Goal: Task Accomplishment & Management: Use online tool/utility

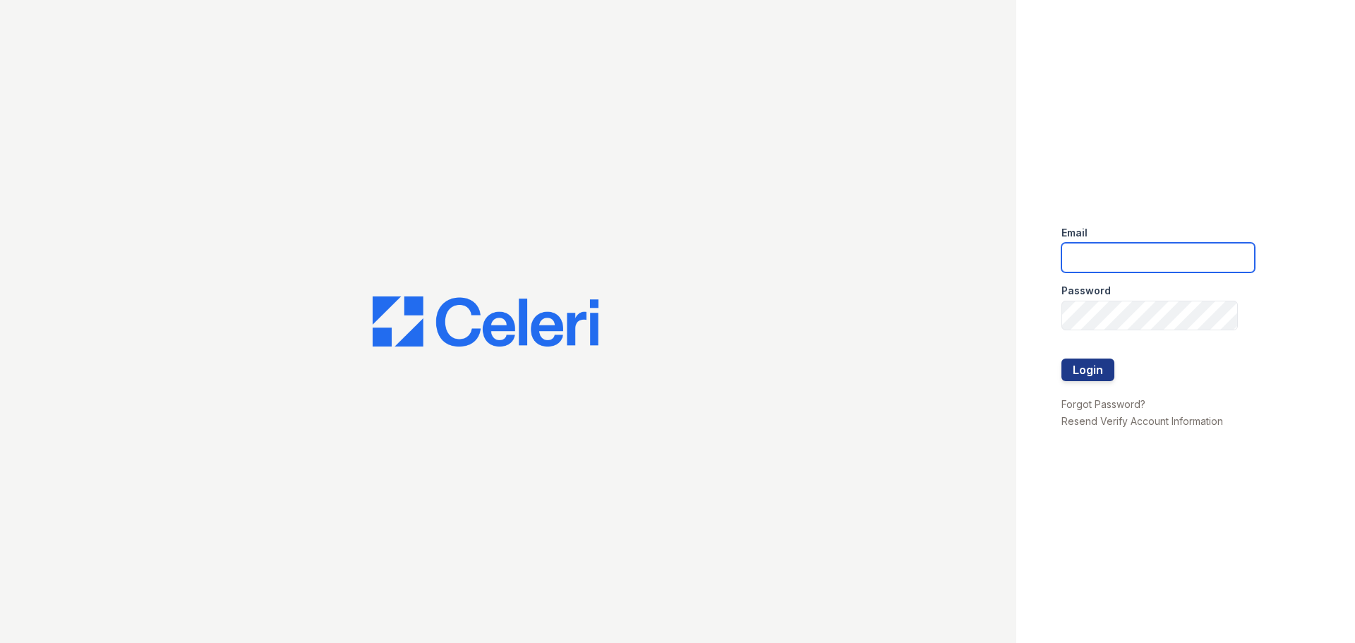
type input "[EMAIL_ADDRESS][DOMAIN_NAME]"
click at [1075, 370] on button "Login" at bounding box center [1087, 369] width 53 height 23
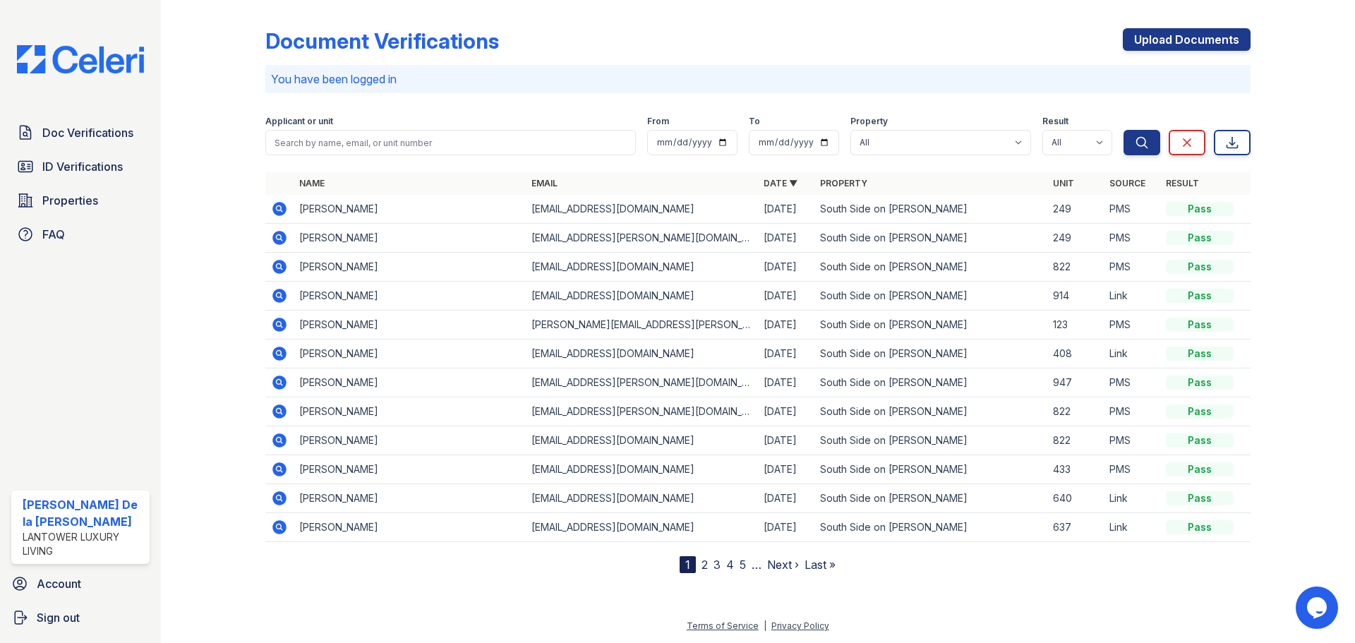
click at [66, 167] on span "ID Verifications" at bounding box center [82, 166] width 80 height 17
